Goal: Information Seeking & Learning: Learn about a topic

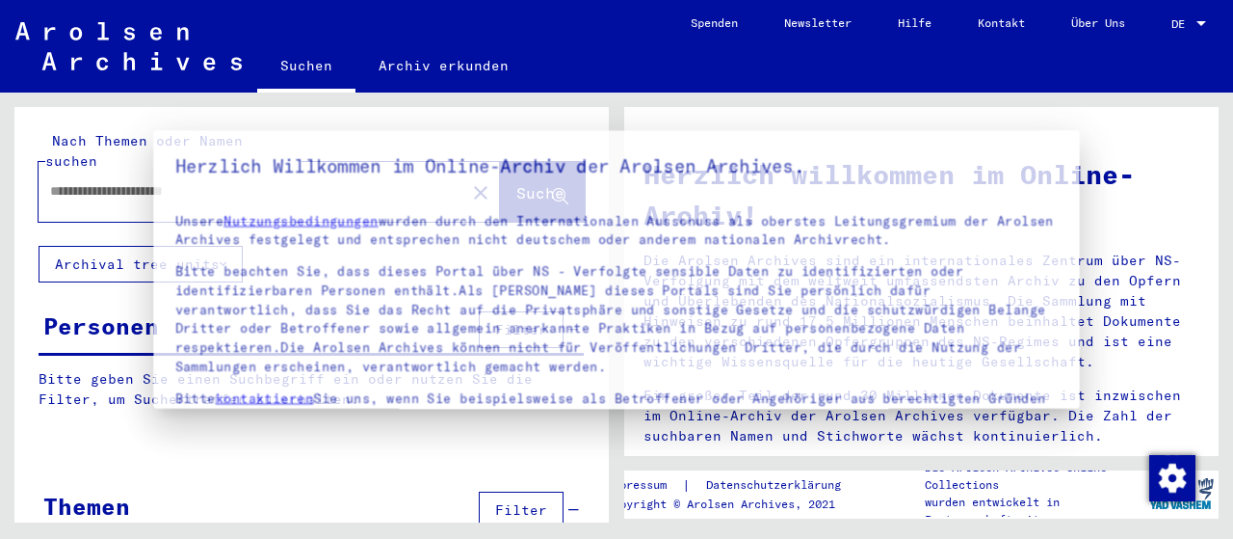
type input "*******"
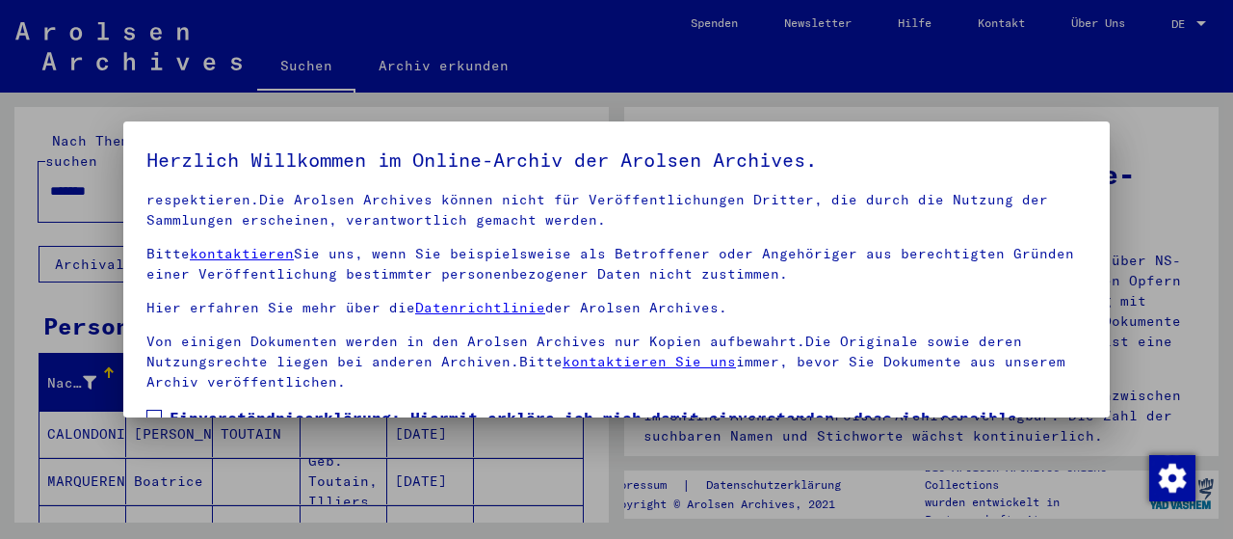
scroll to position [150, 0]
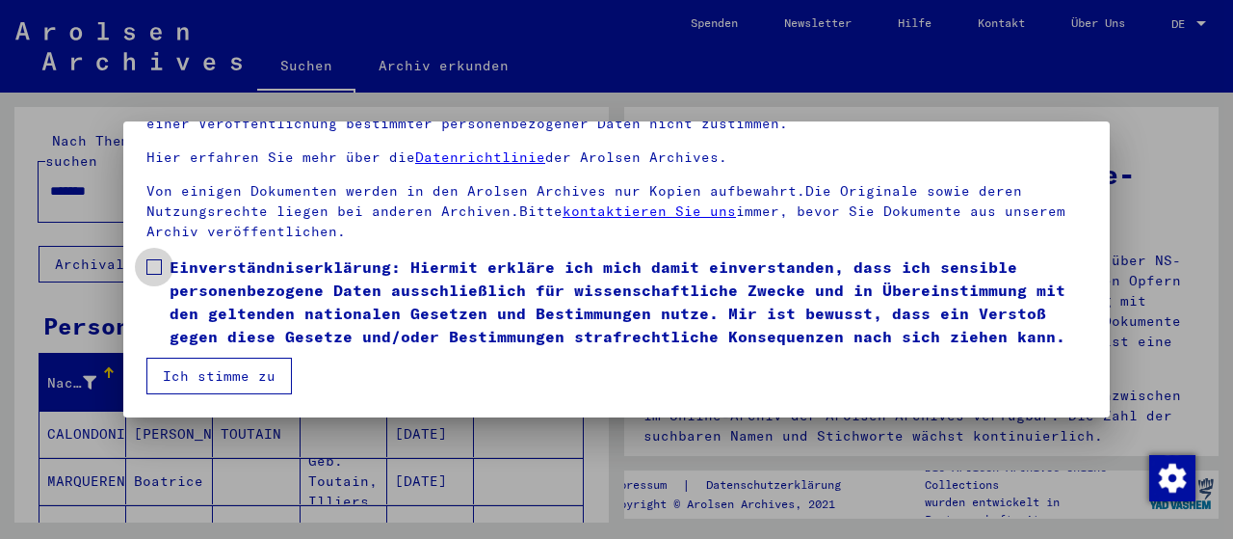
click at [156, 259] on span at bounding box center [153, 266] width 15 height 15
click at [210, 372] on button "Ich stimme zu" at bounding box center [218, 375] width 145 height 37
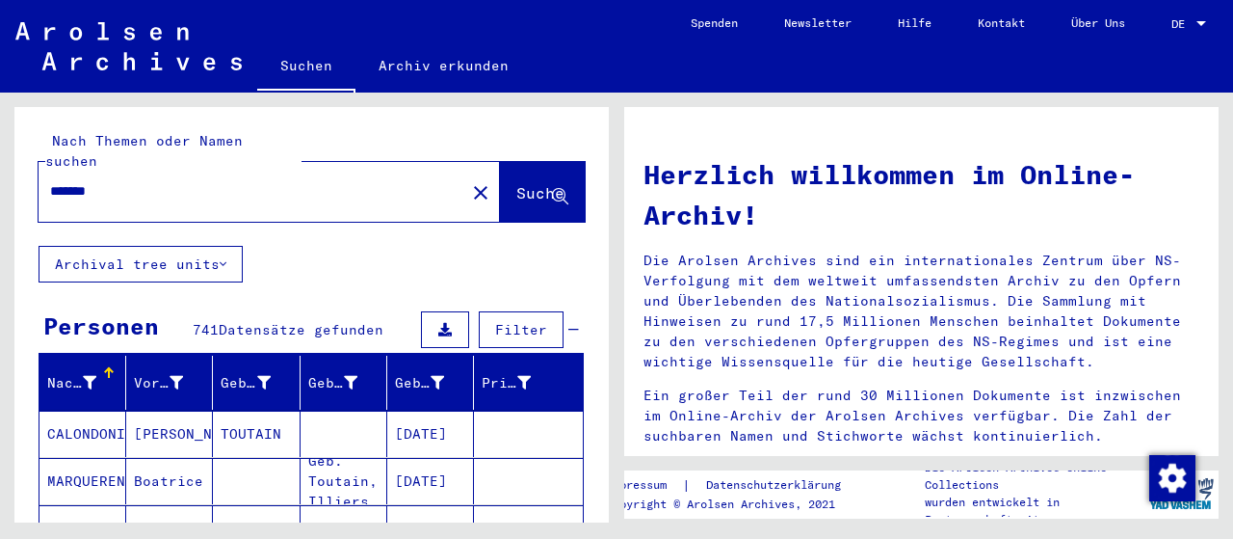
click at [229, 246] on button "Archival tree units" at bounding box center [141, 264] width 204 height 37
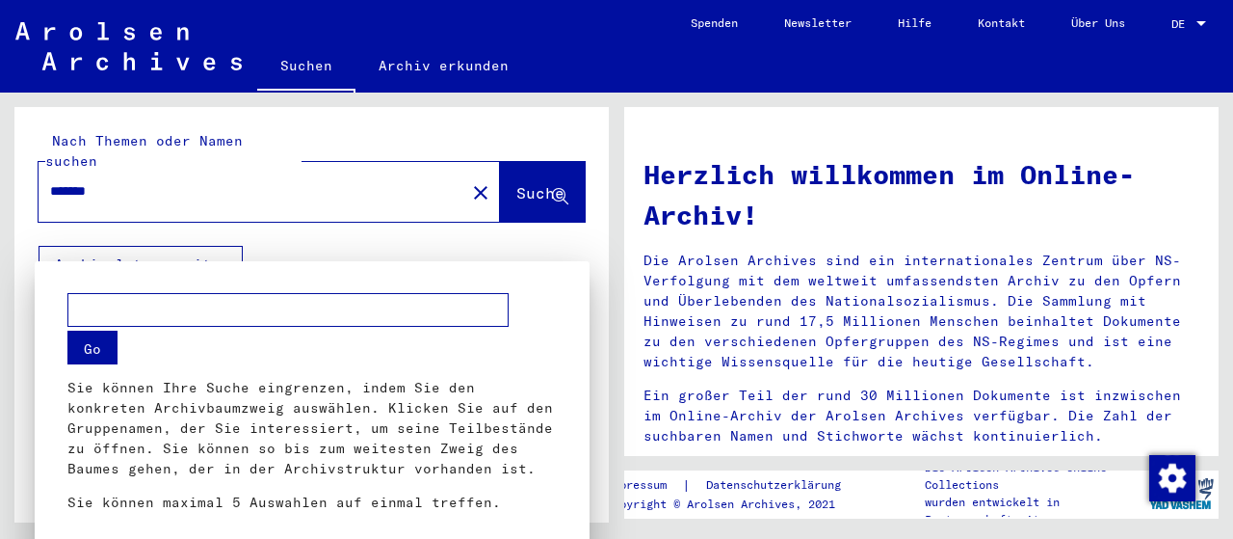
scroll to position [17, 0]
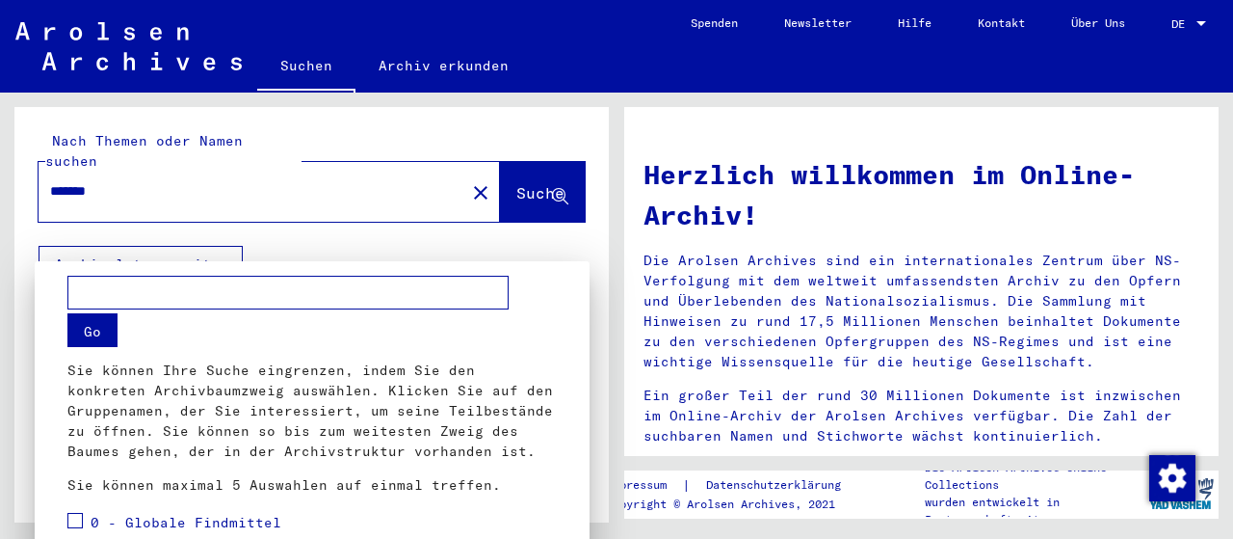
click at [229, 246] on div at bounding box center [616, 269] width 1233 height 539
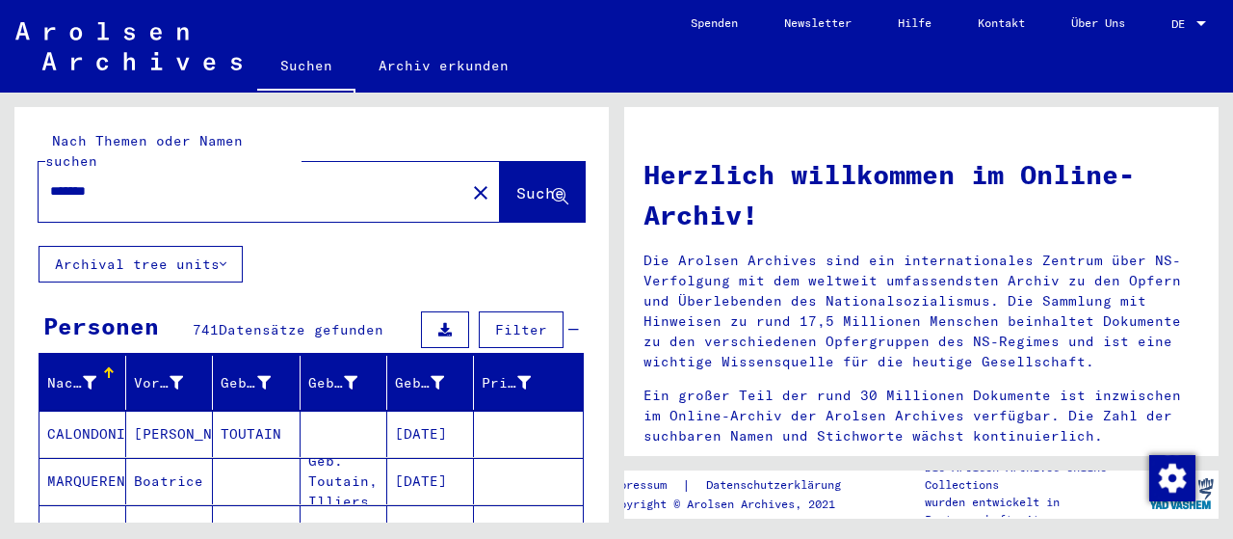
click at [1203, 21] on div at bounding box center [1202, 23] width 10 height 5
click at [1145, 34] on span "English" at bounding box center [1152, 34] width 47 height 14
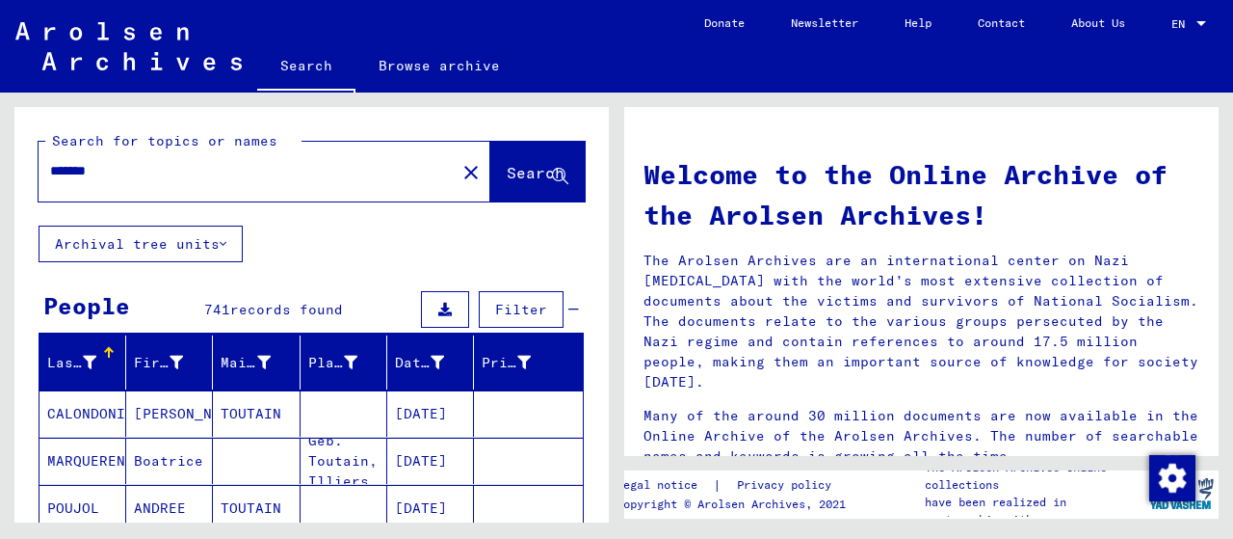
click at [228, 239] on button "Archival tree units" at bounding box center [141, 243] width 204 height 37
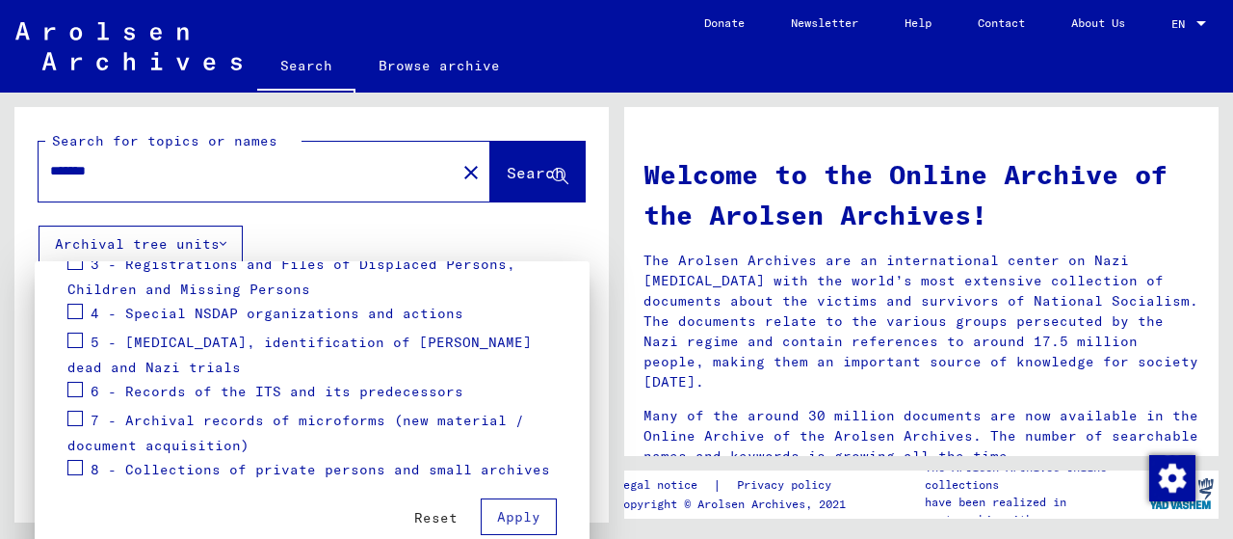
scroll to position [404, 0]
click at [382, 226] on div at bounding box center [616, 269] width 1233 height 539
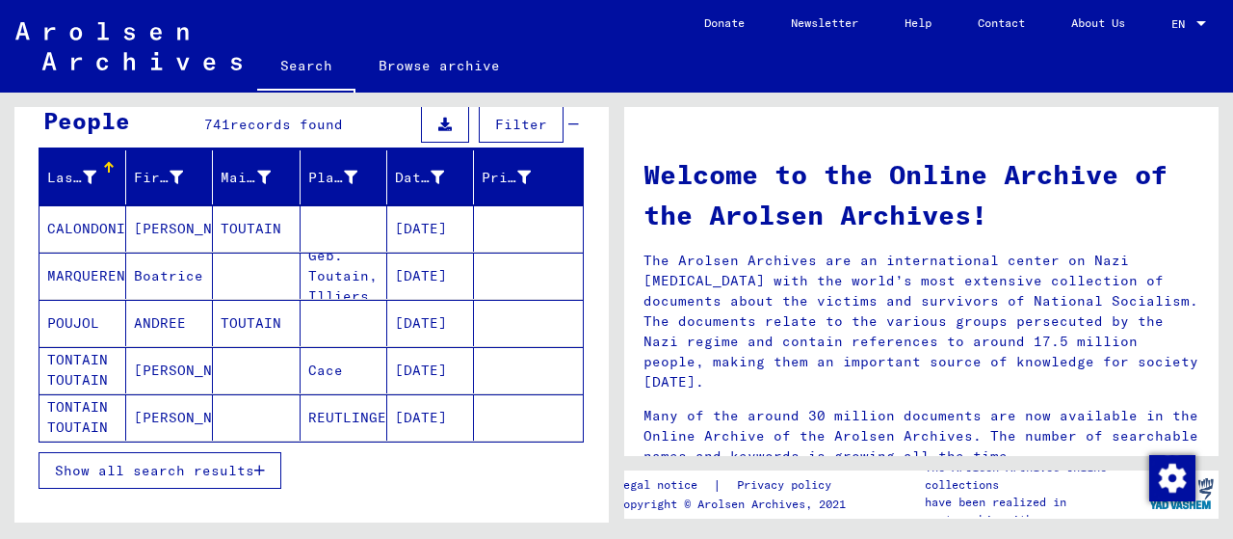
scroll to position [187, 0]
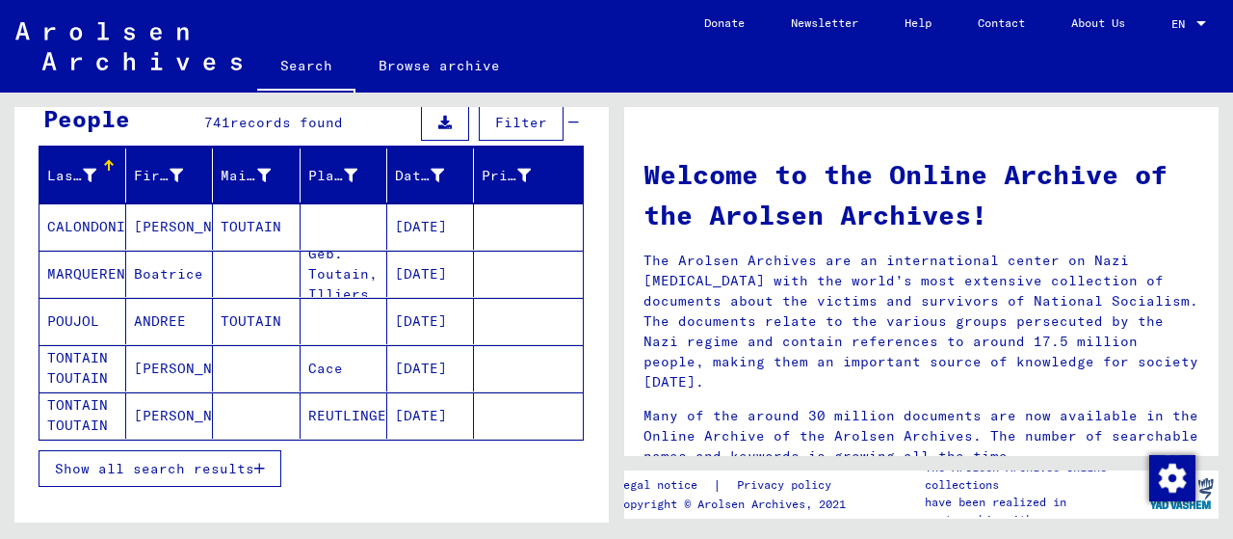
click at [260, 463] on icon "button" at bounding box center [259, 468] width 11 height 13
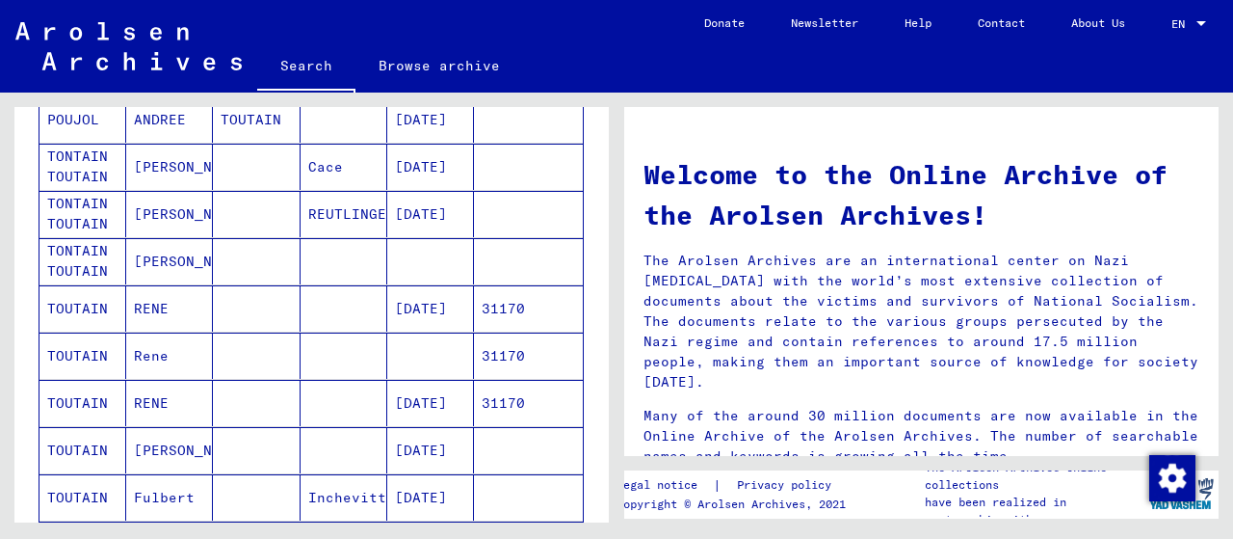
scroll to position [398, 0]
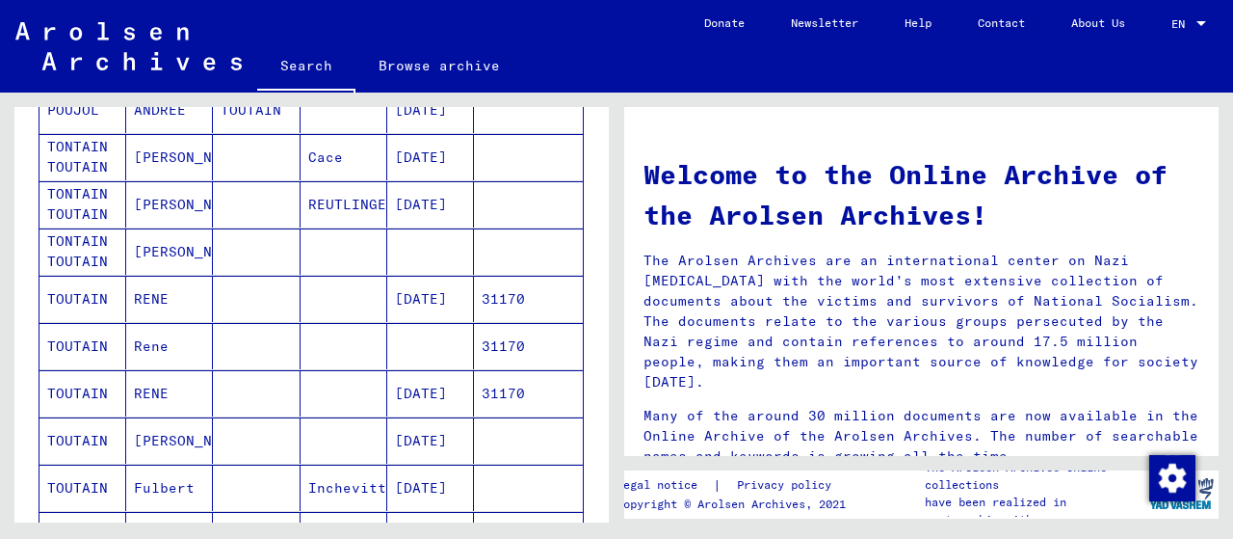
click at [83, 293] on mat-cell "TOUTAIN" at bounding box center [83, 299] width 87 height 46
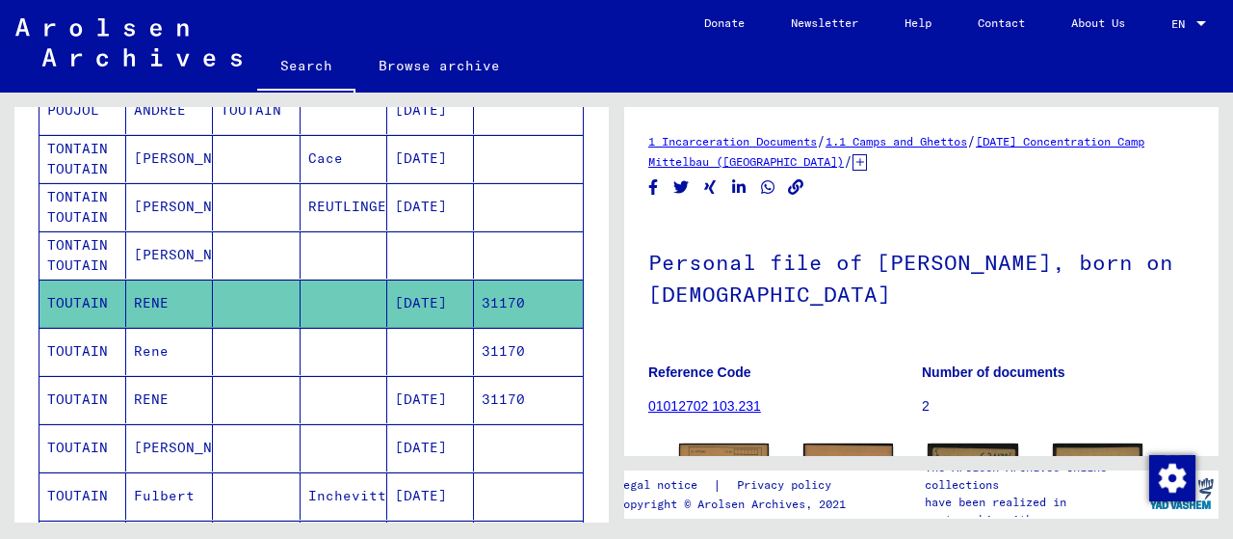
click at [89, 348] on mat-cell "TOUTAIN" at bounding box center [83, 351] width 87 height 47
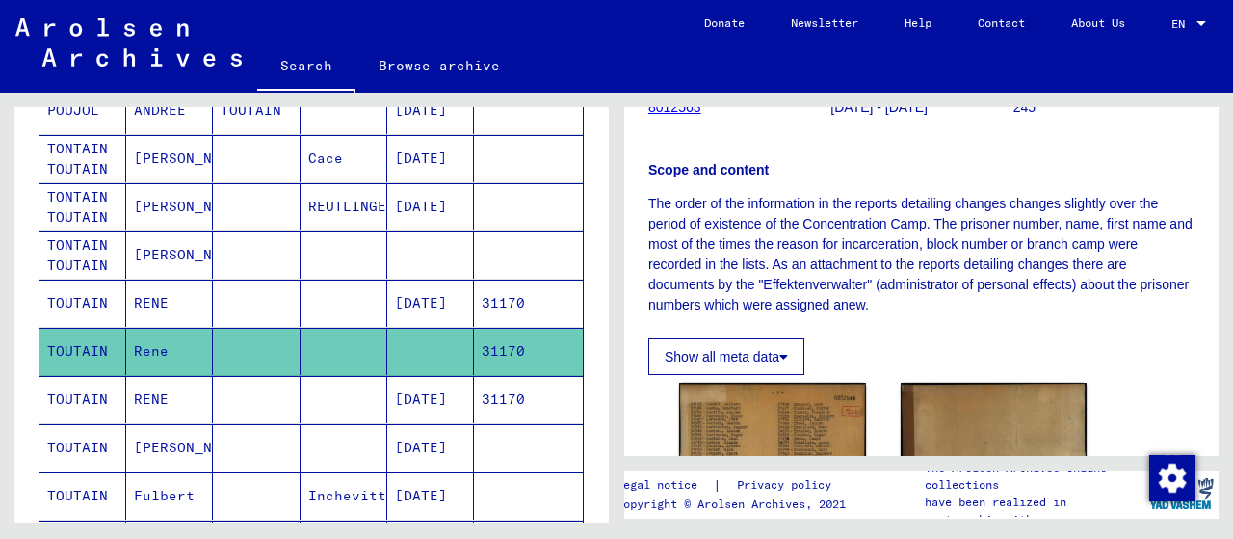
scroll to position [273, 0]
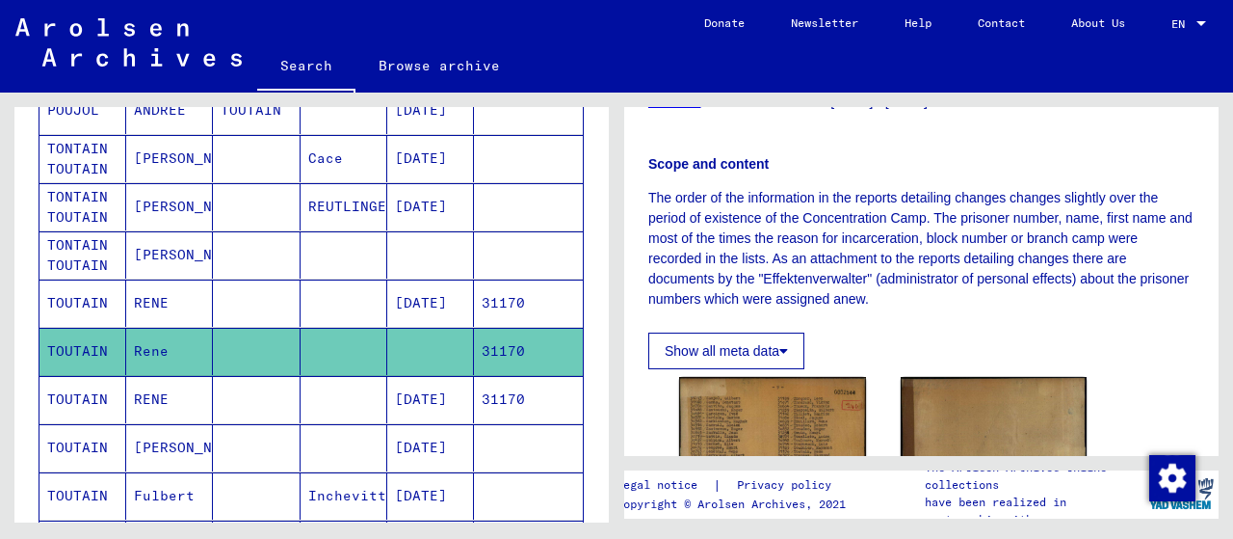
click at [784, 350] on icon at bounding box center [784, 350] width 9 height 13
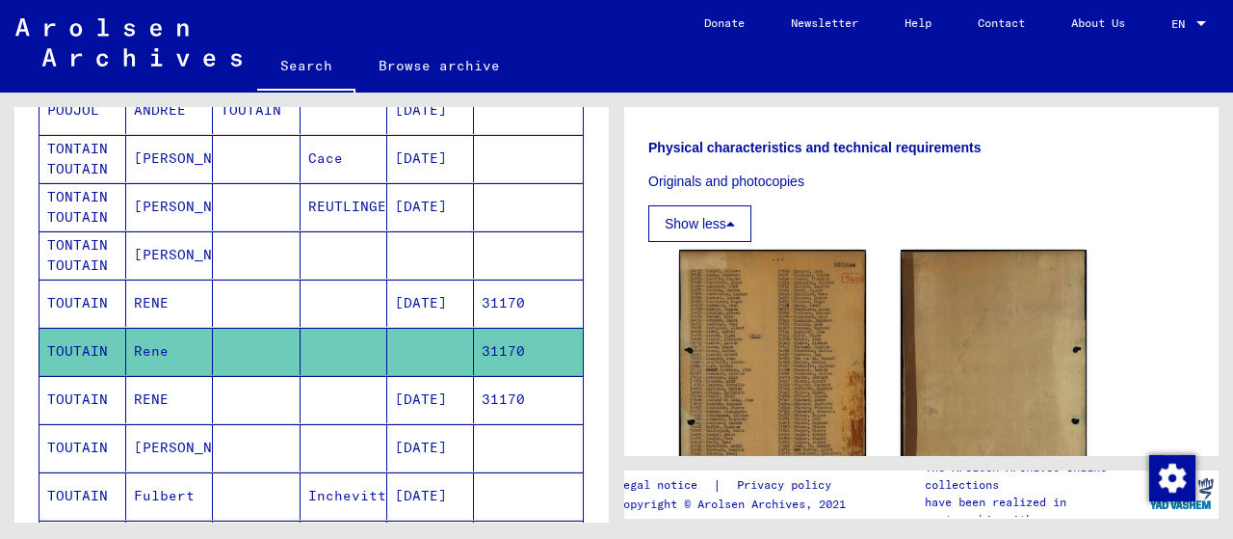
scroll to position [663, 0]
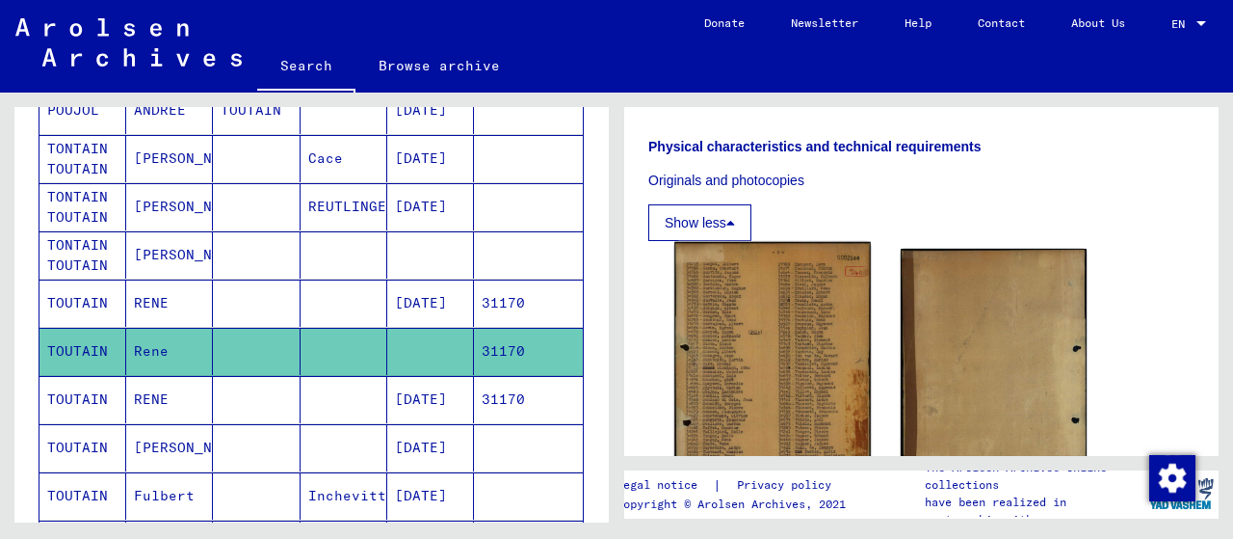
click at [769, 322] on img at bounding box center [772, 381] width 196 height 278
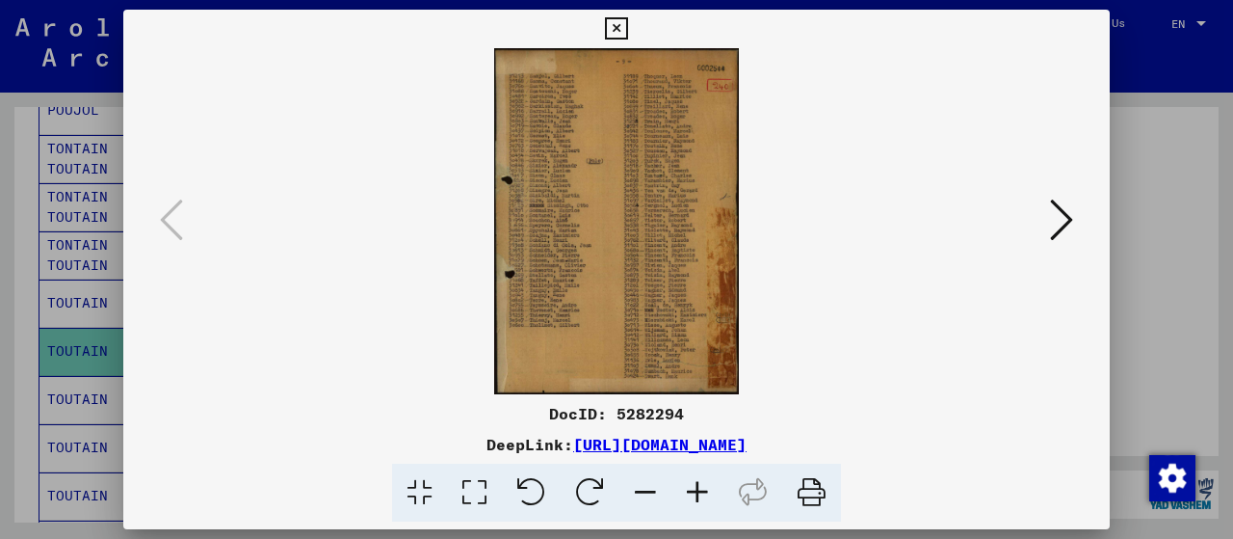
click at [619, 30] on icon at bounding box center [616, 28] width 22 height 23
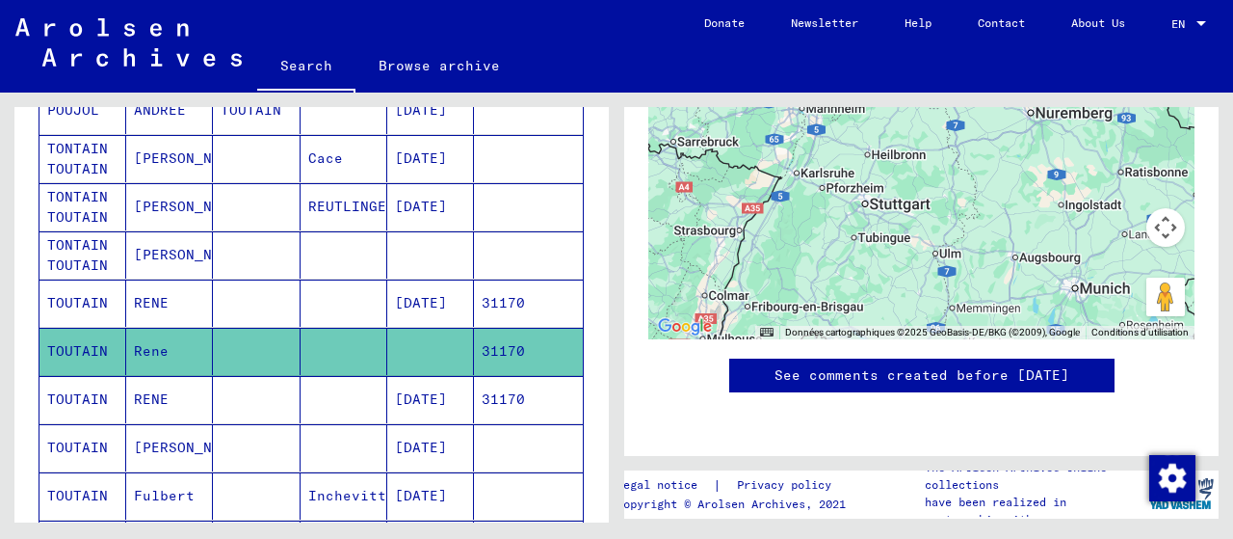
scroll to position [1794, 0]
click at [83, 386] on mat-cell "TOUTAIN" at bounding box center [83, 399] width 87 height 47
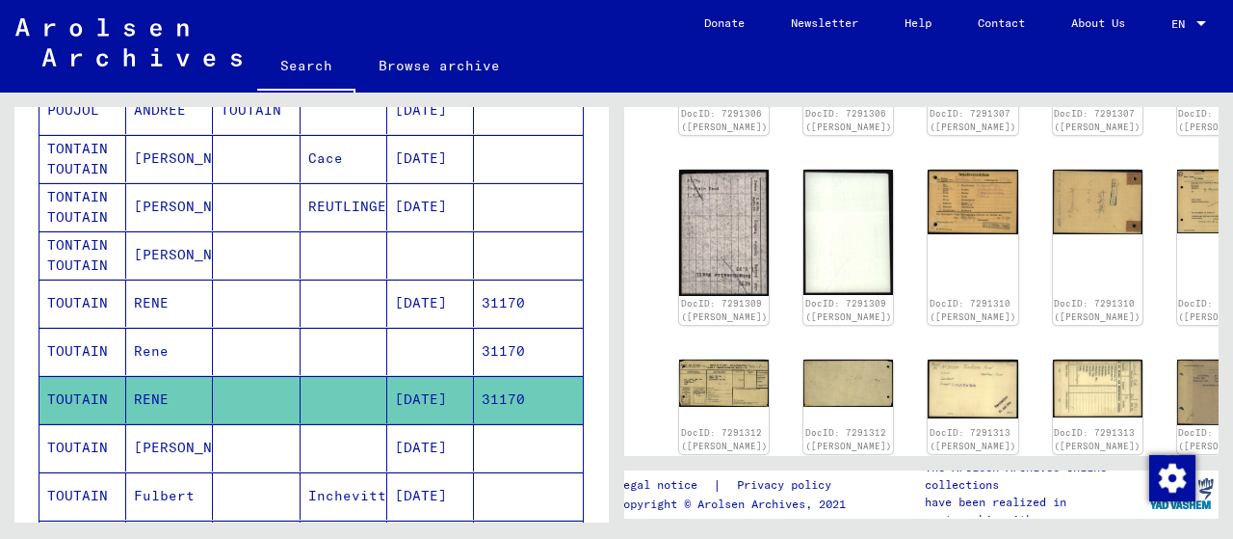
scroll to position [449, 0]
click at [89, 304] on mat-cell "TOUTAIN" at bounding box center [83, 302] width 87 height 47
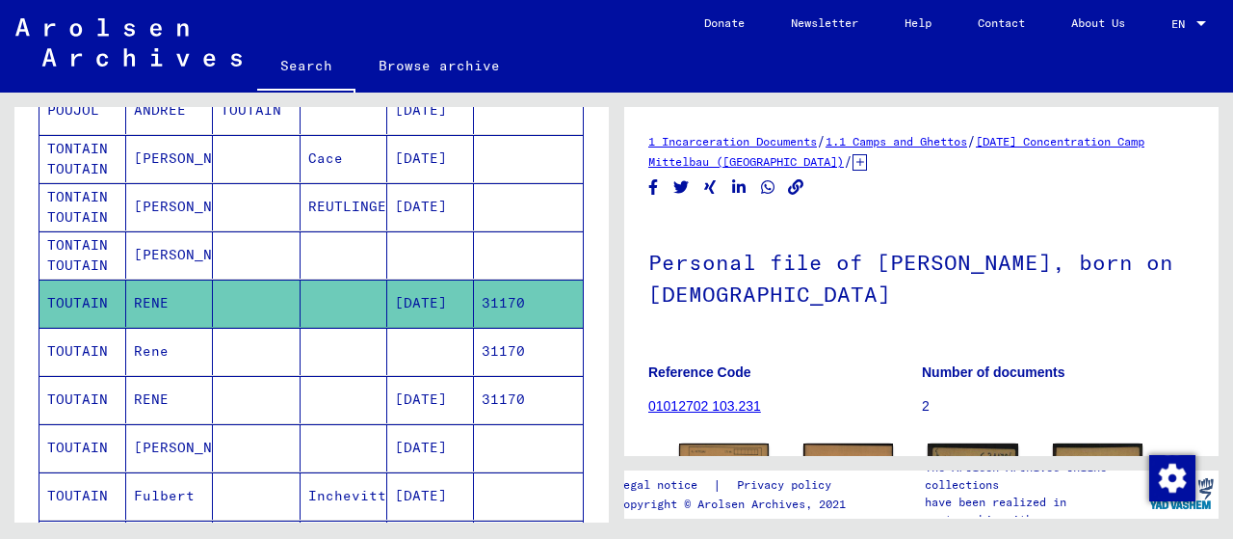
click at [57, 337] on mat-cell "TOUTAIN" at bounding box center [83, 351] width 87 height 47
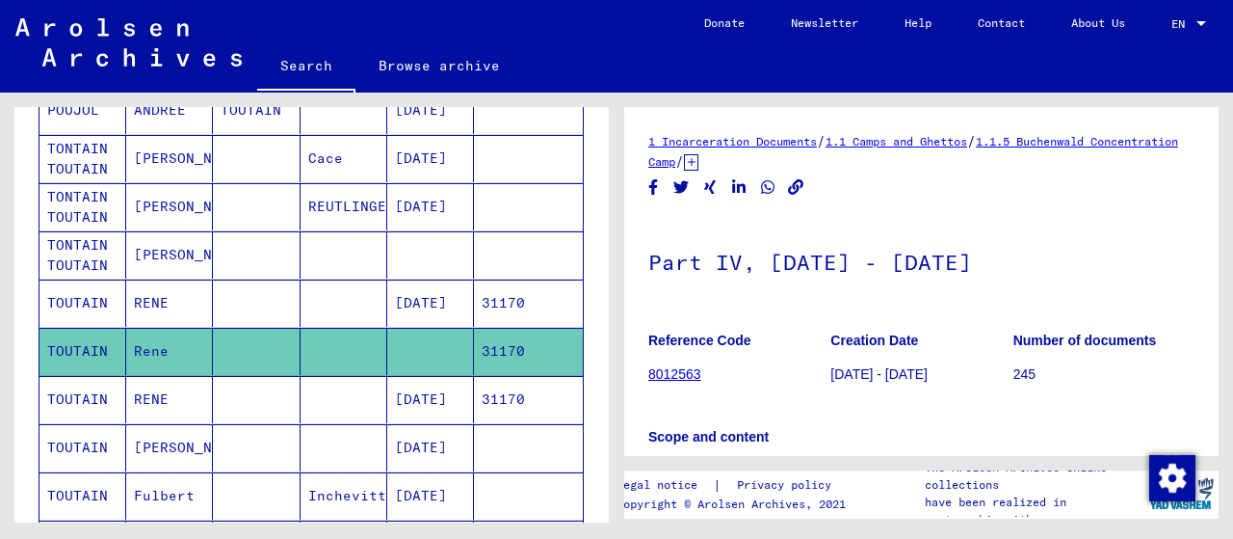
click at [699, 165] on icon at bounding box center [691, 162] width 14 height 16
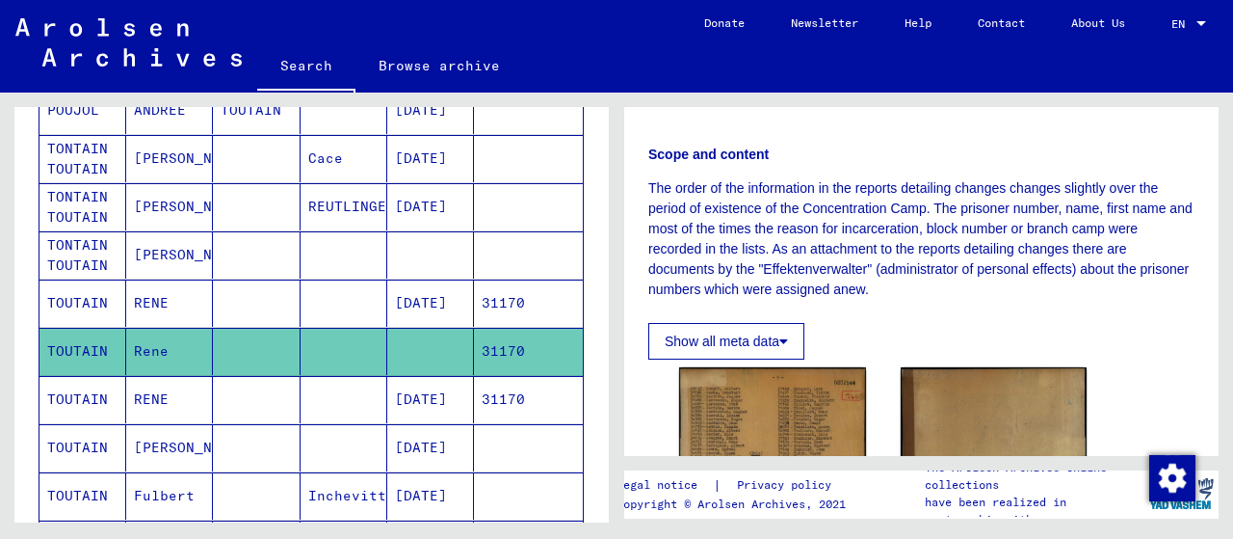
scroll to position [434, 0]
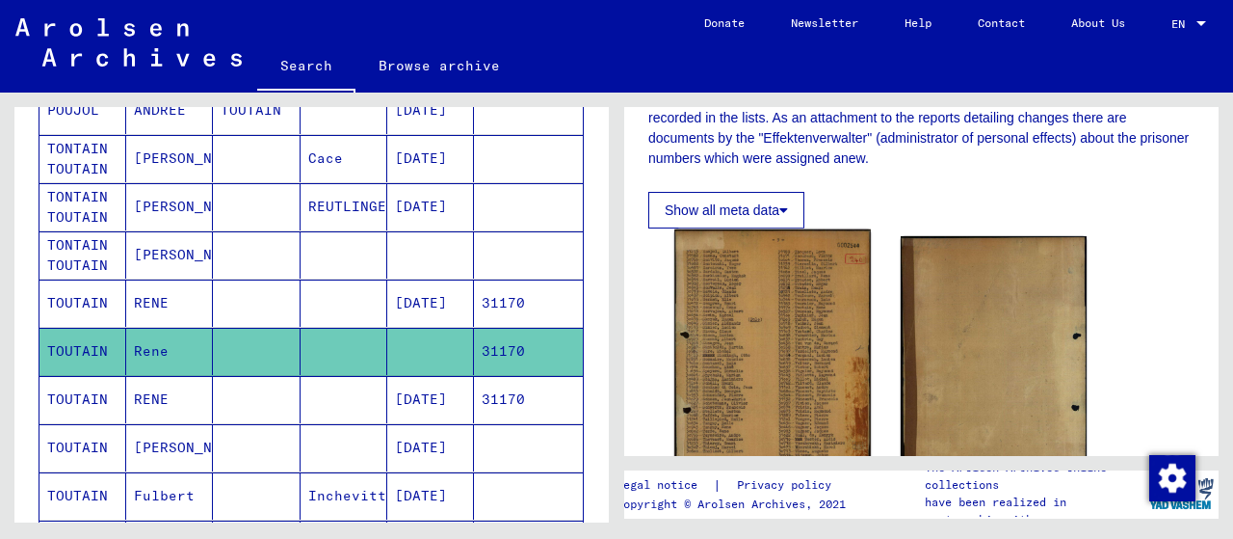
click at [778, 386] on img at bounding box center [772, 368] width 196 height 278
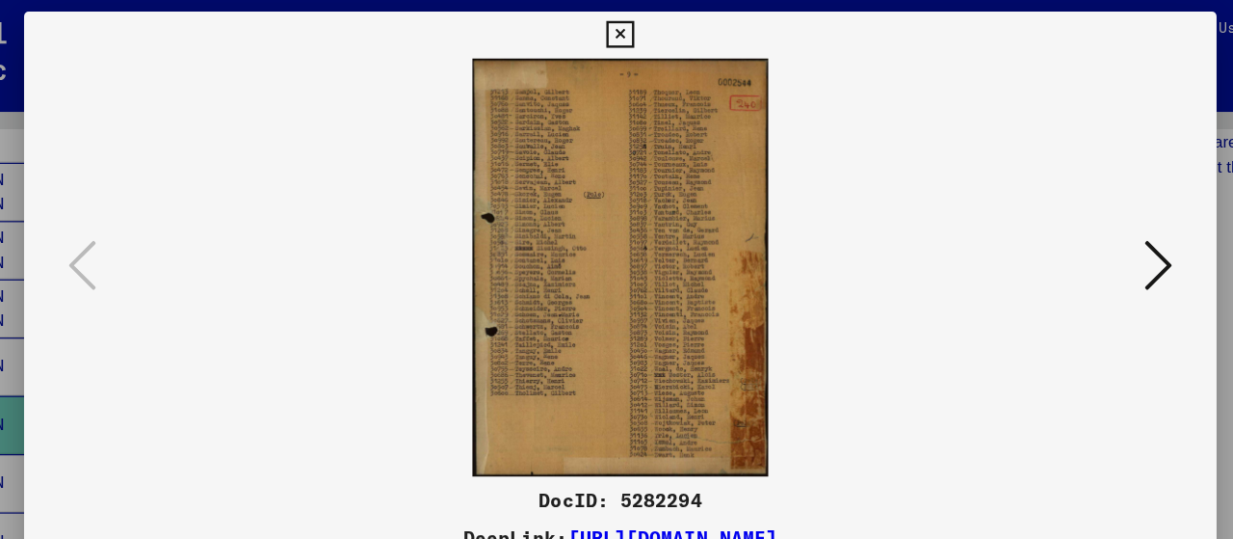
click at [616, 28] on icon at bounding box center [616, 28] width 22 height 23
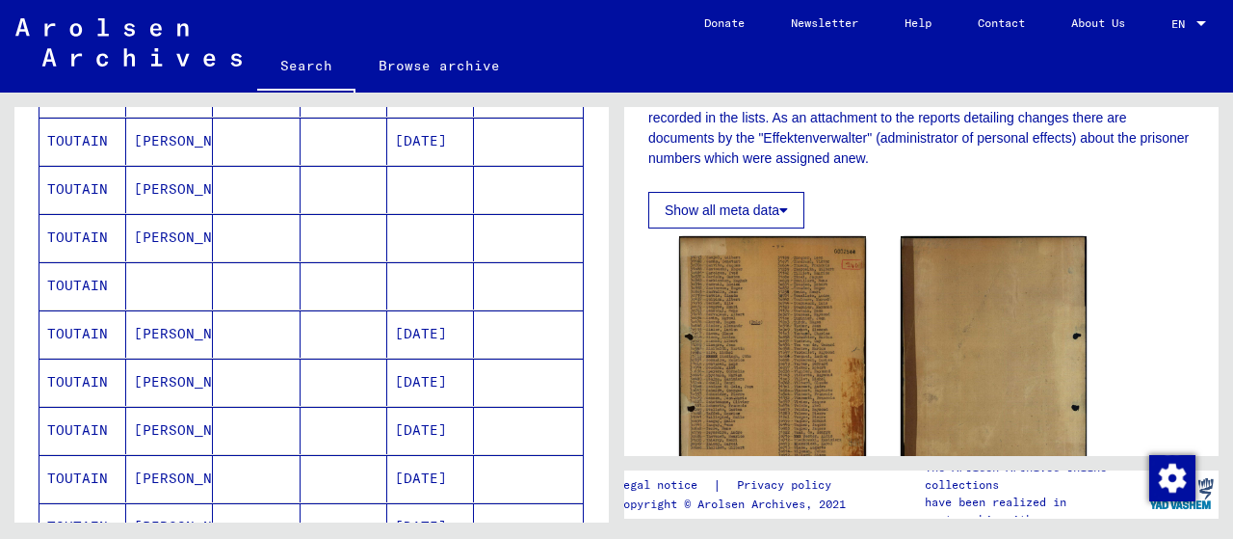
scroll to position [951, 0]
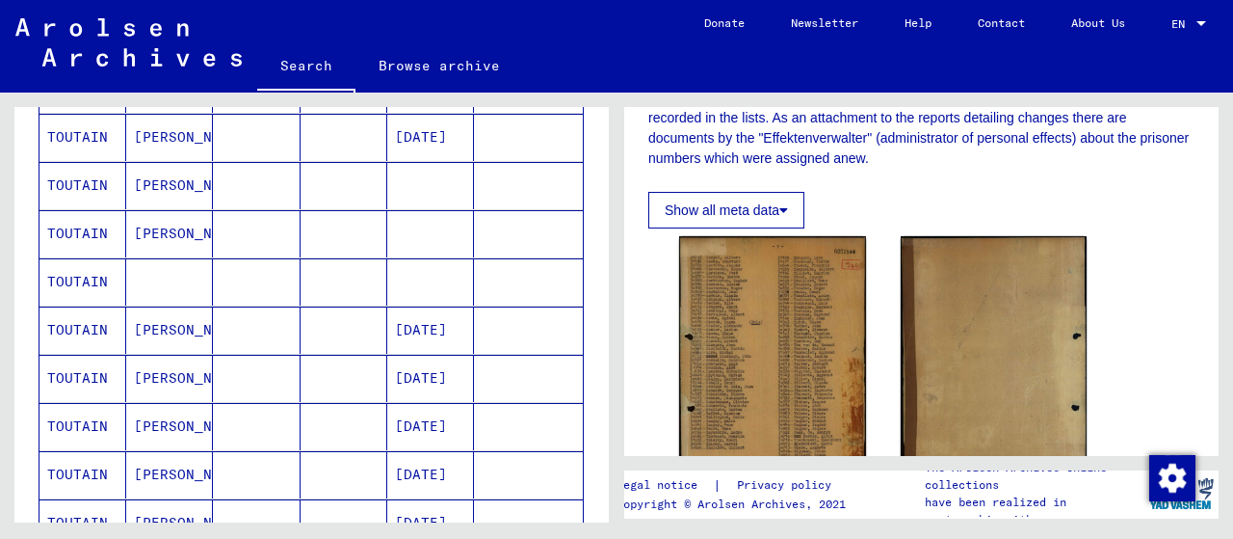
click at [71, 260] on mat-cell "TOUTAIN" at bounding box center [83, 281] width 87 height 47
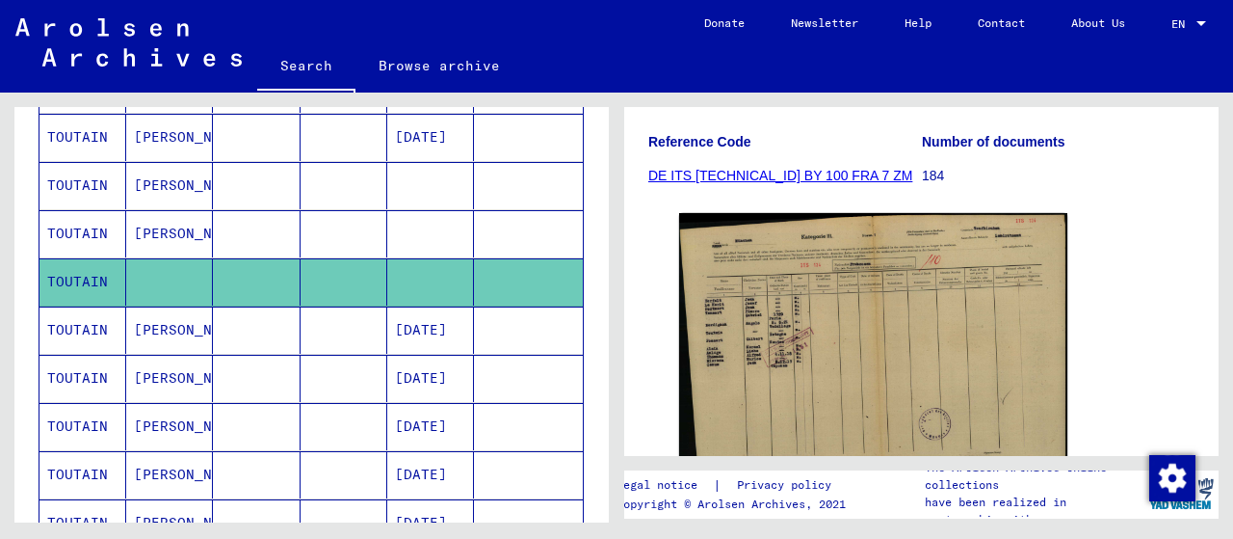
scroll to position [260, 0]
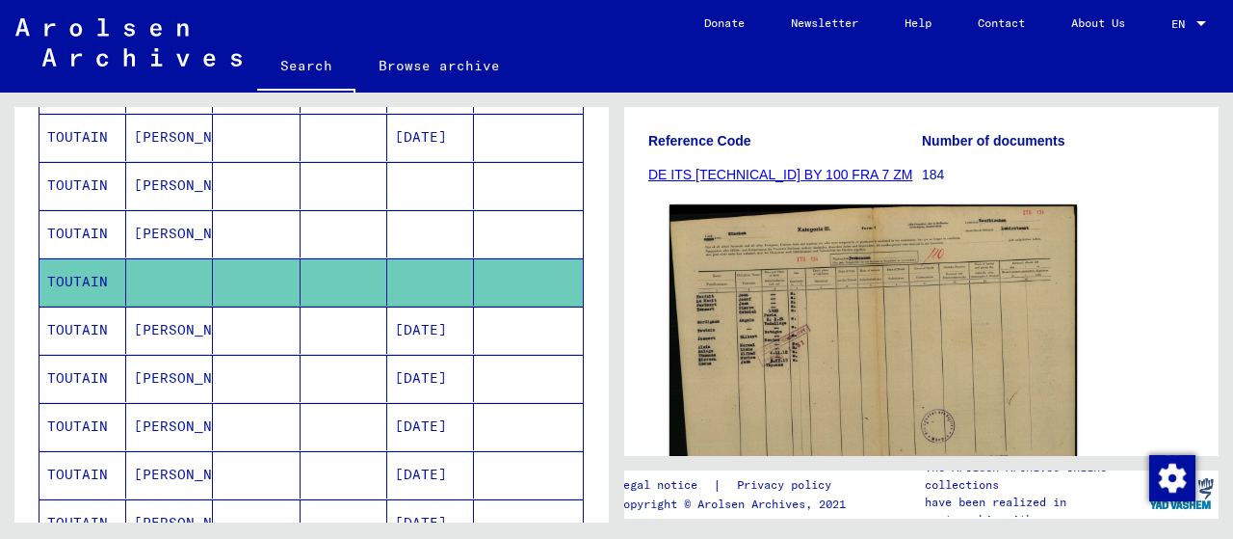
click at [853, 353] on img at bounding box center [874, 354] width 408 height 300
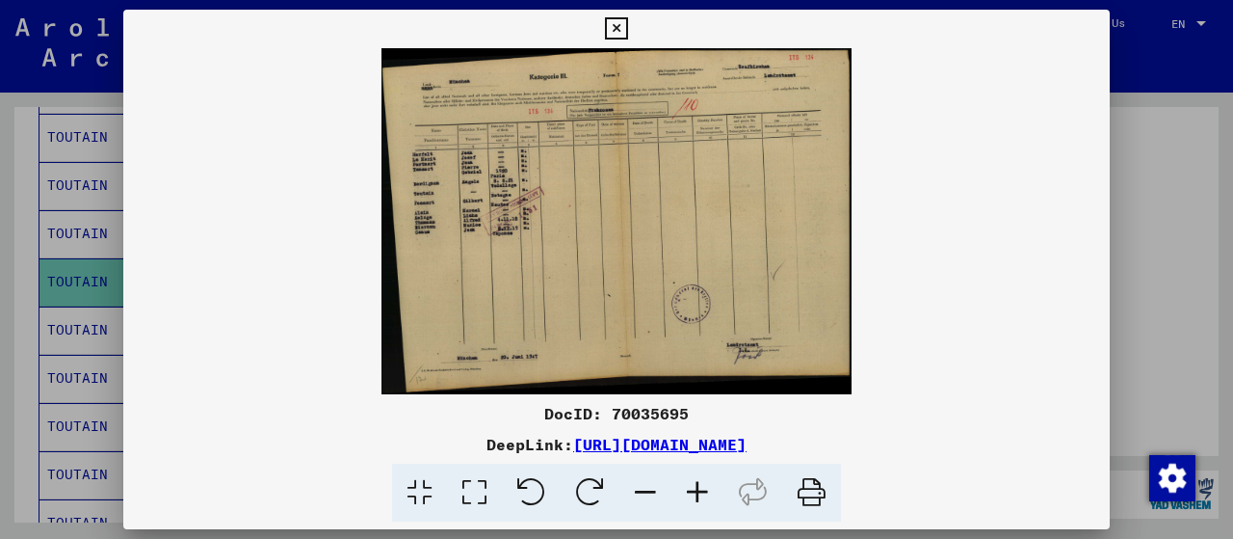
click at [701, 501] on icon at bounding box center [698, 492] width 52 height 59
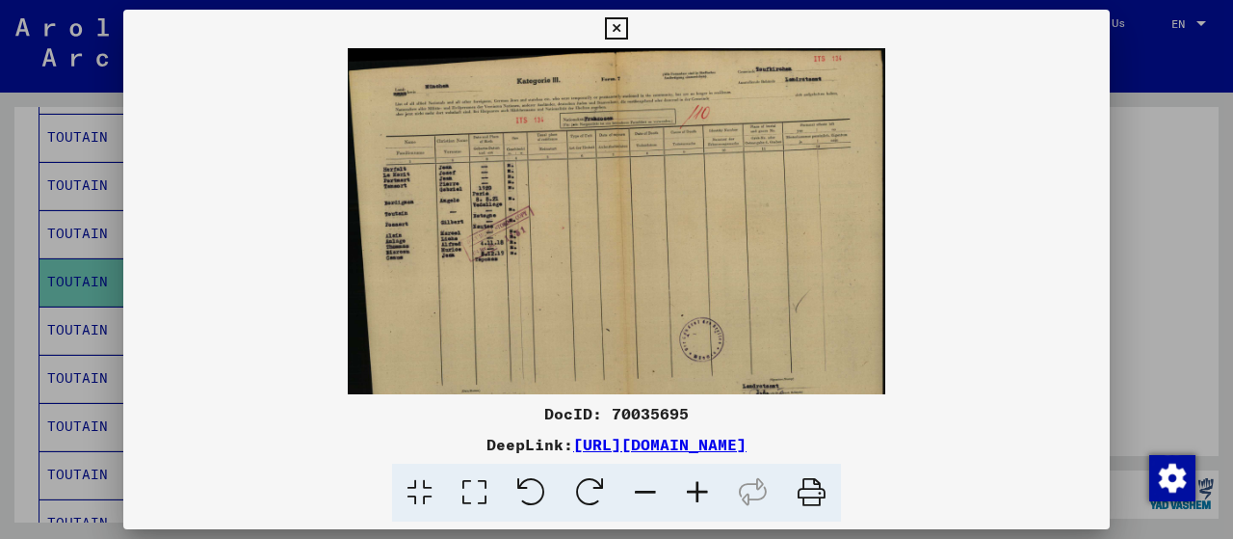
click at [701, 501] on icon at bounding box center [698, 492] width 52 height 59
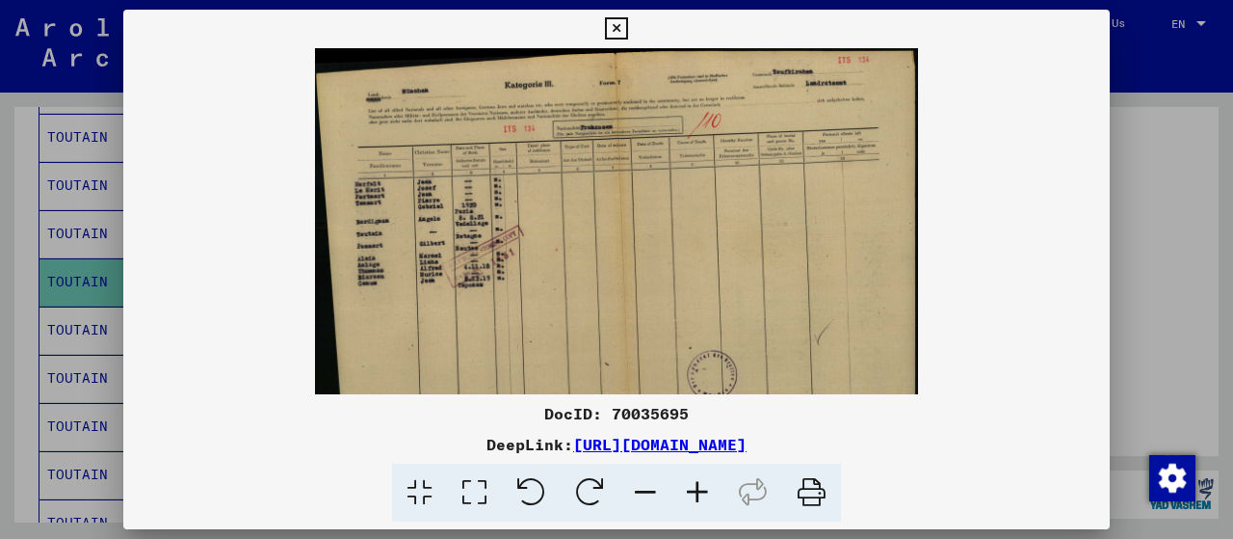
click at [701, 501] on icon at bounding box center [698, 492] width 52 height 59
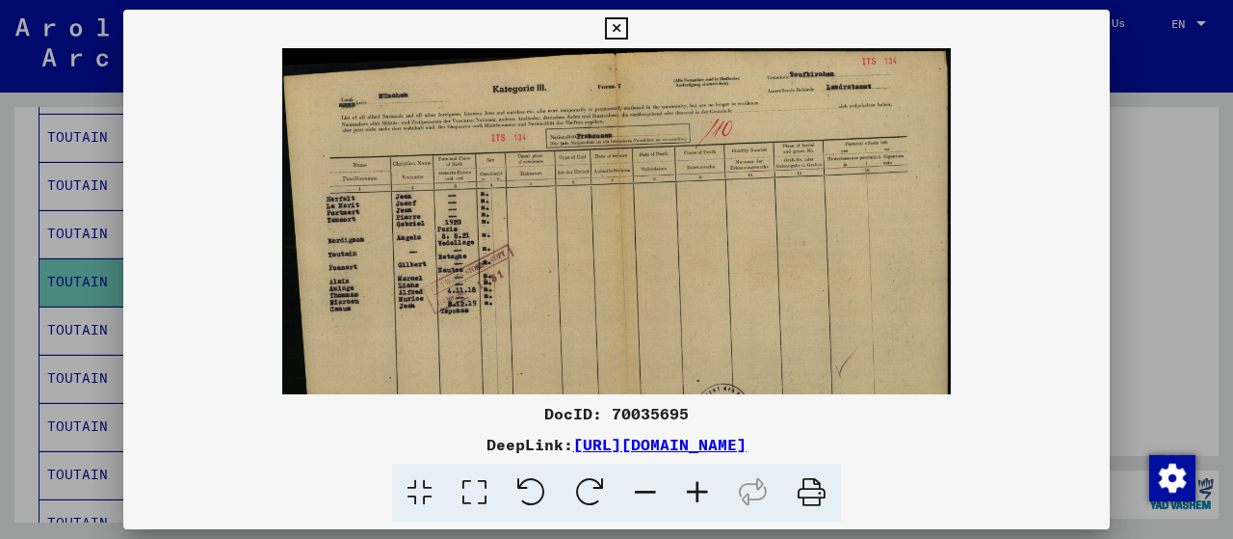
click at [613, 30] on icon at bounding box center [616, 28] width 22 height 23
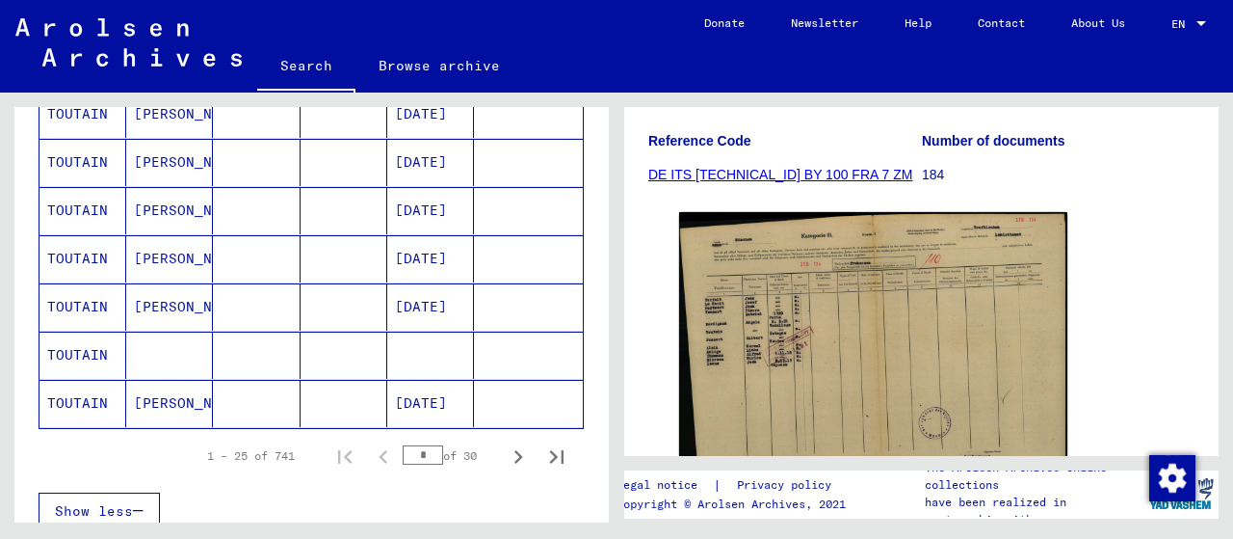
scroll to position [1174, 0]
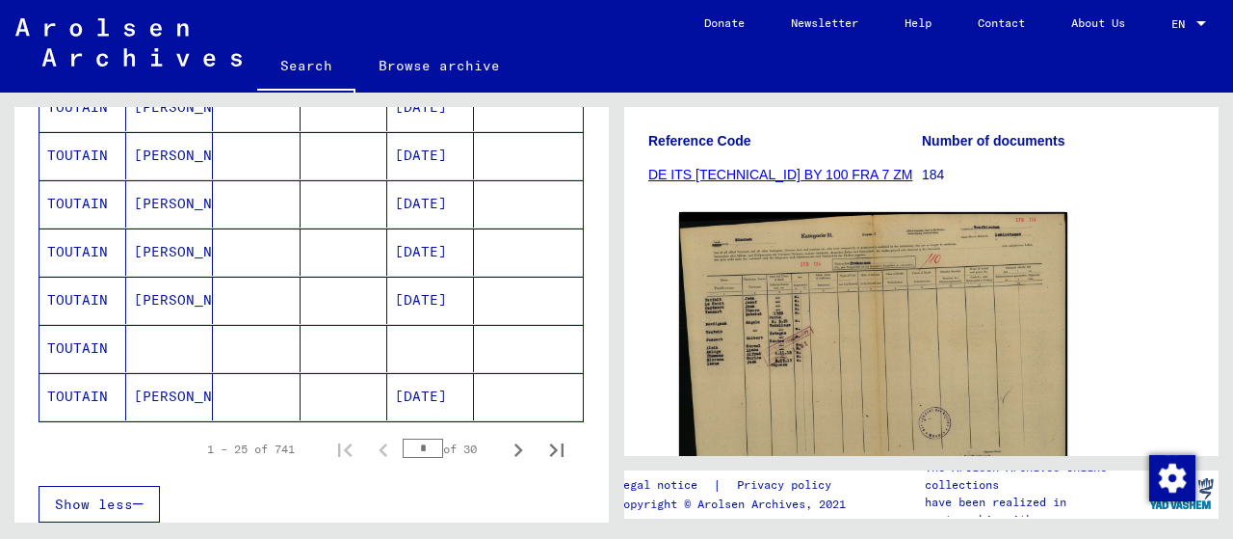
click at [85, 325] on mat-cell "TOUTAIN" at bounding box center [83, 348] width 87 height 47
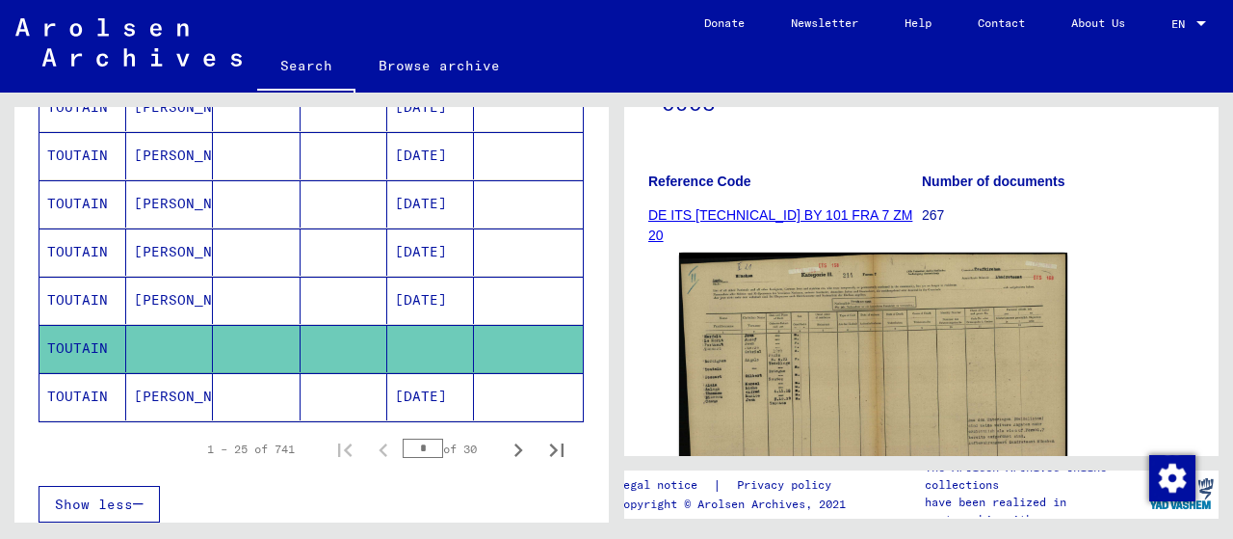
scroll to position [278, 0]
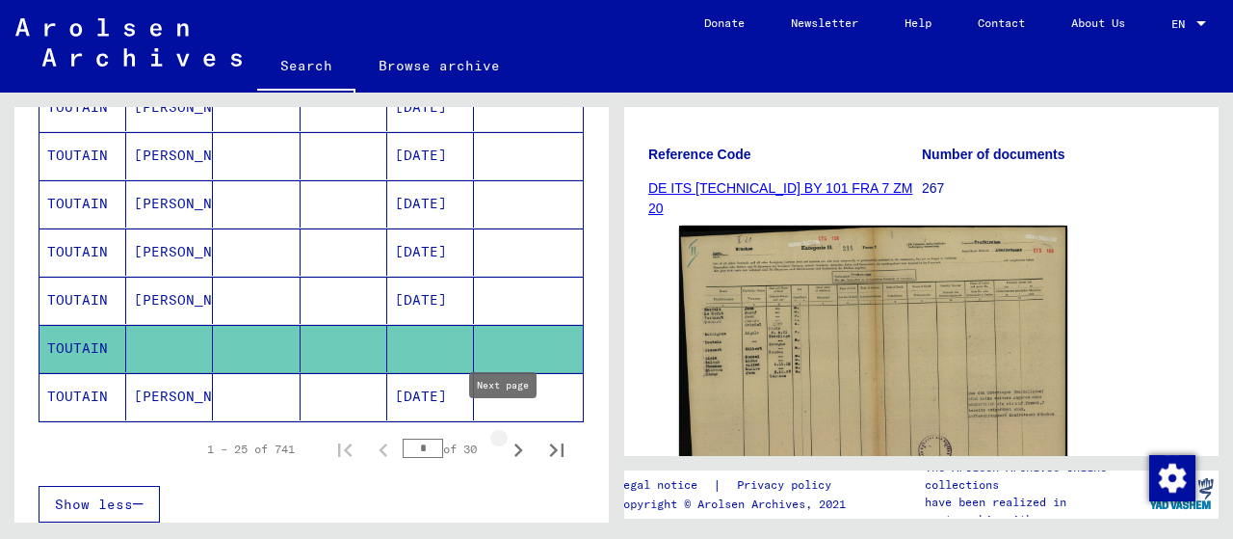
click at [505, 438] on icon "Next page" at bounding box center [518, 449] width 27 height 27
type input "*"
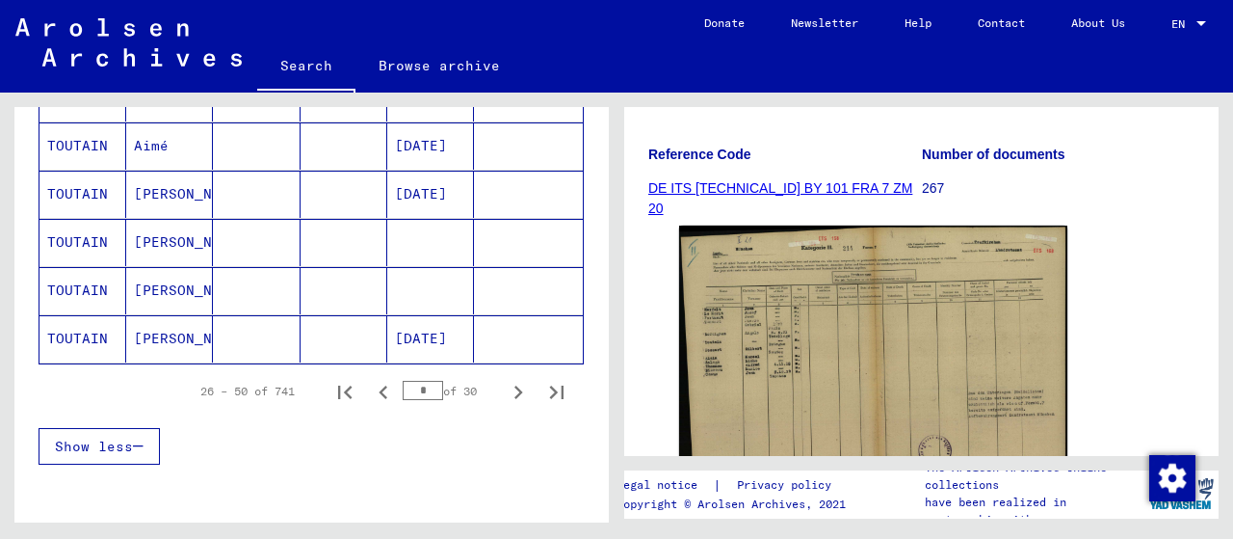
scroll to position [1232, 0]
